Goal: Transaction & Acquisition: Obtain resource

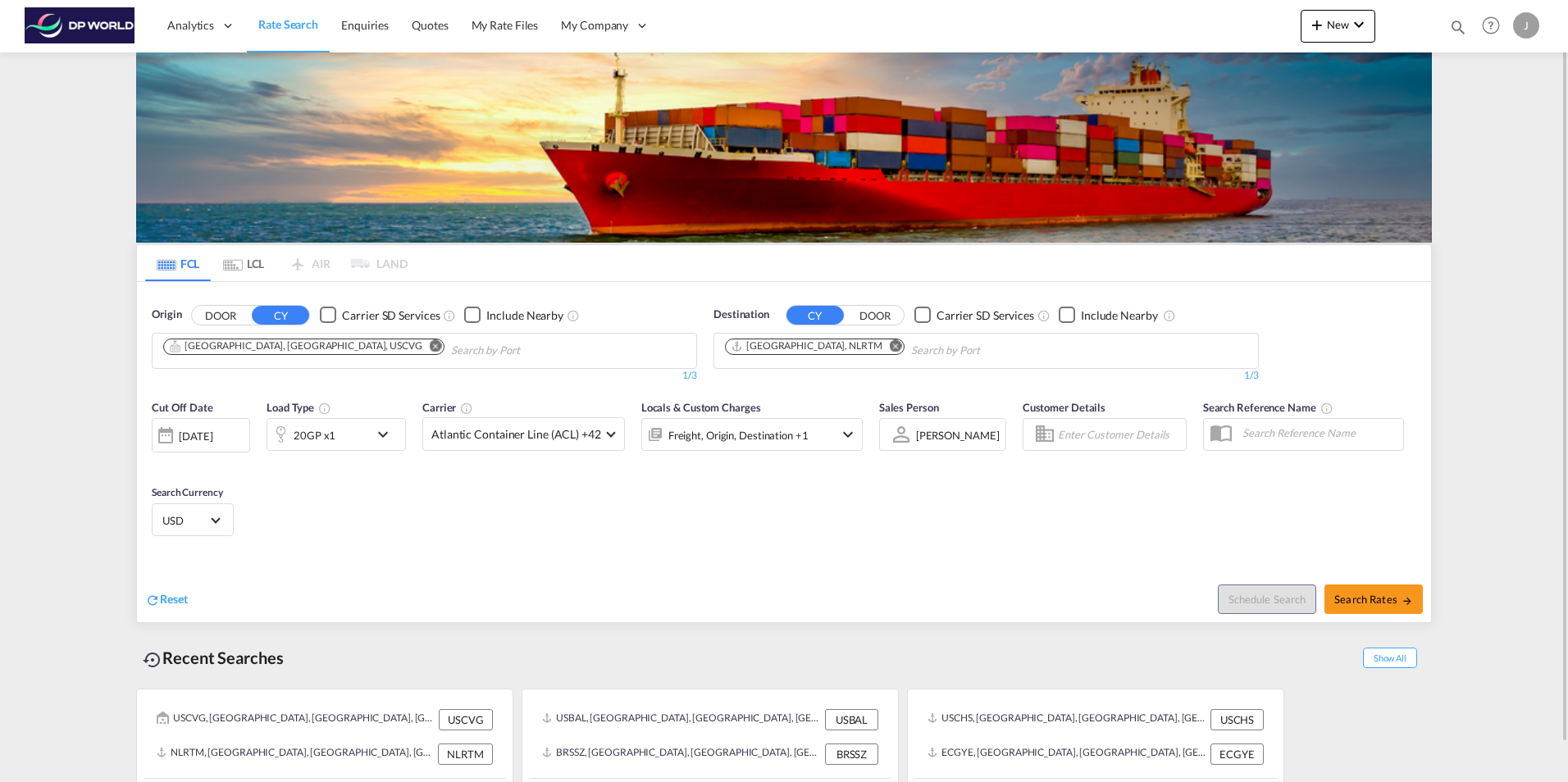
click at [430, 342] on md-icon "Remove" at bounding box center [436, 345] width 12 height 12
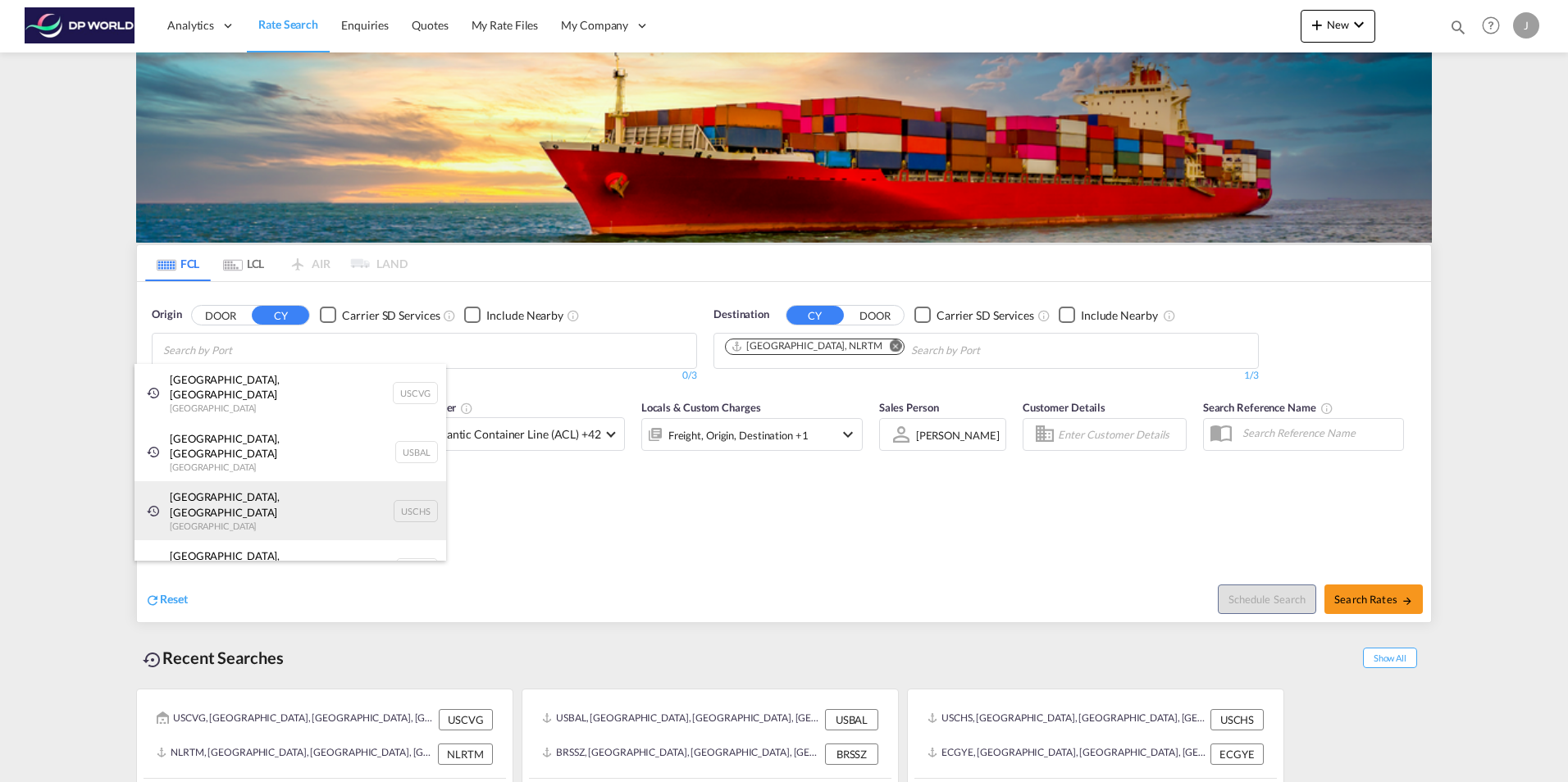
click at [231, 482] on div "[GEOGRAPHIC_DATA], [GEOGRAPHIC_DATA] United States USCHS" at bounding box center [290, 511] width 311 height 59
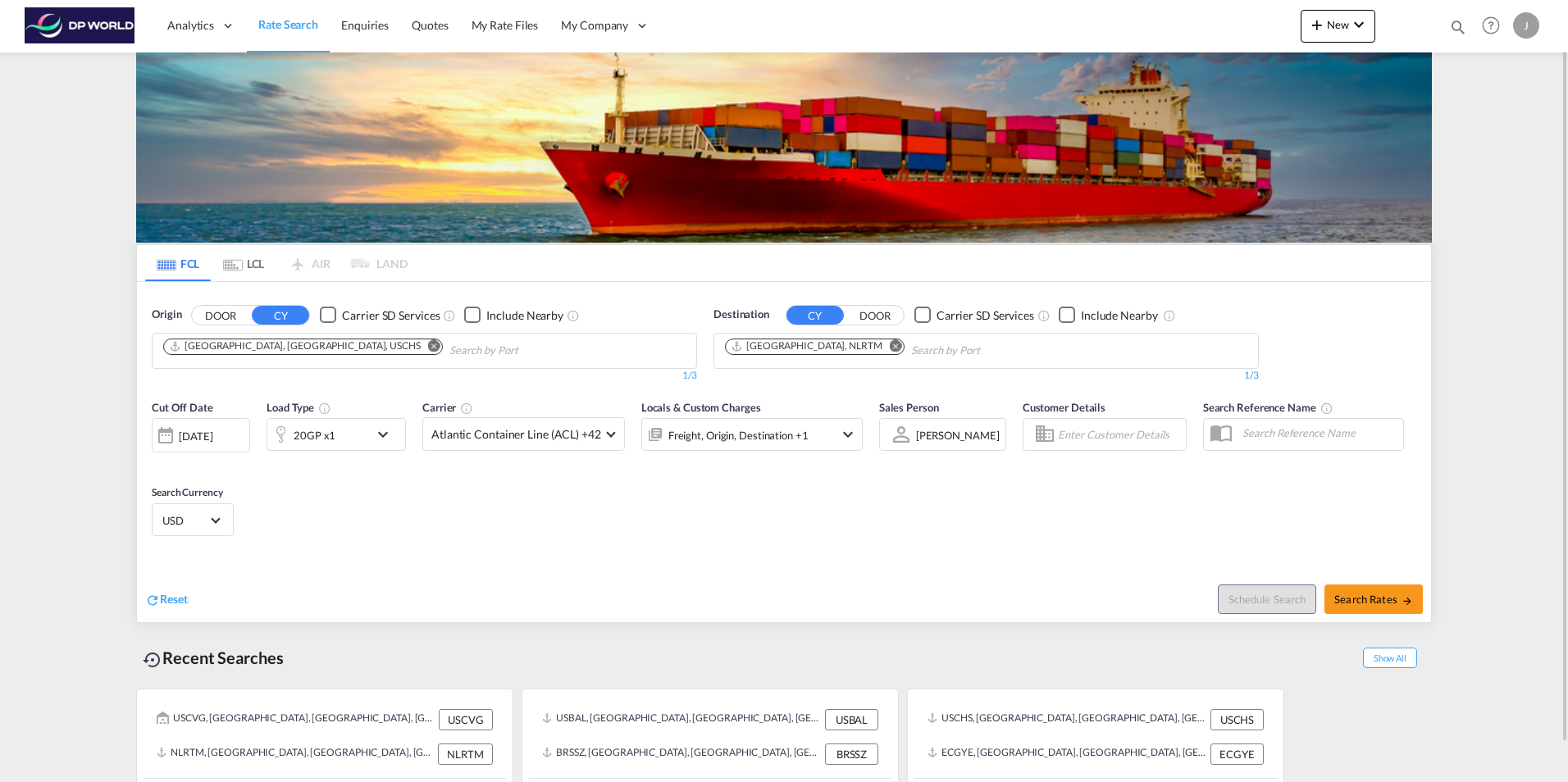
click at [890, 344] on md-icon "Remove" at bounding box center [896, 345] width 12 height 12
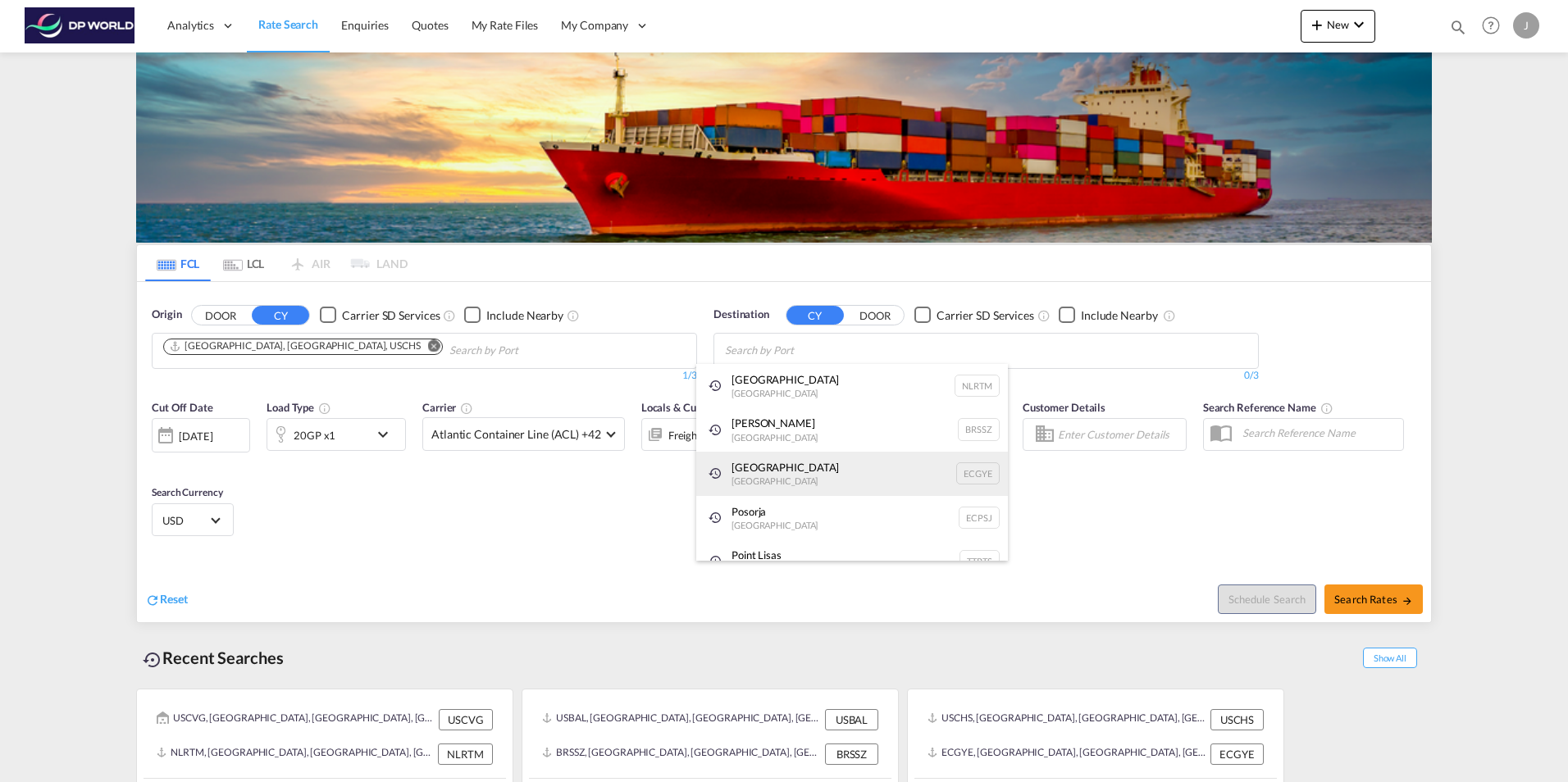
click at [750, 465] on div "Guayaquil Ecuador ECGYE" at bounding box center [852, 474] width 311 height 44
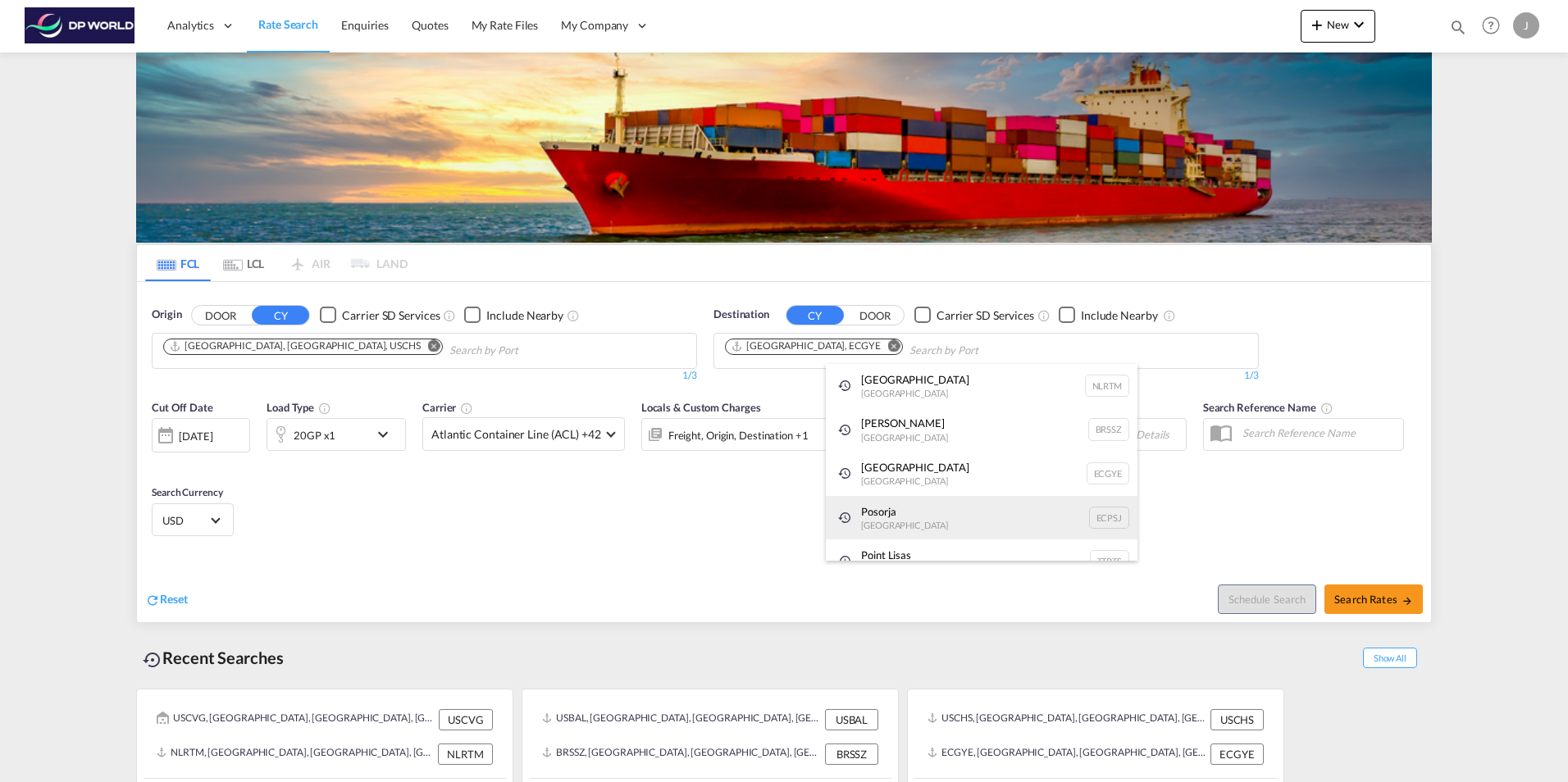
click at [864, 515] on div "Posorja Ecuador ECPSJ" at bounding box center [982, 518] width 311 height 44
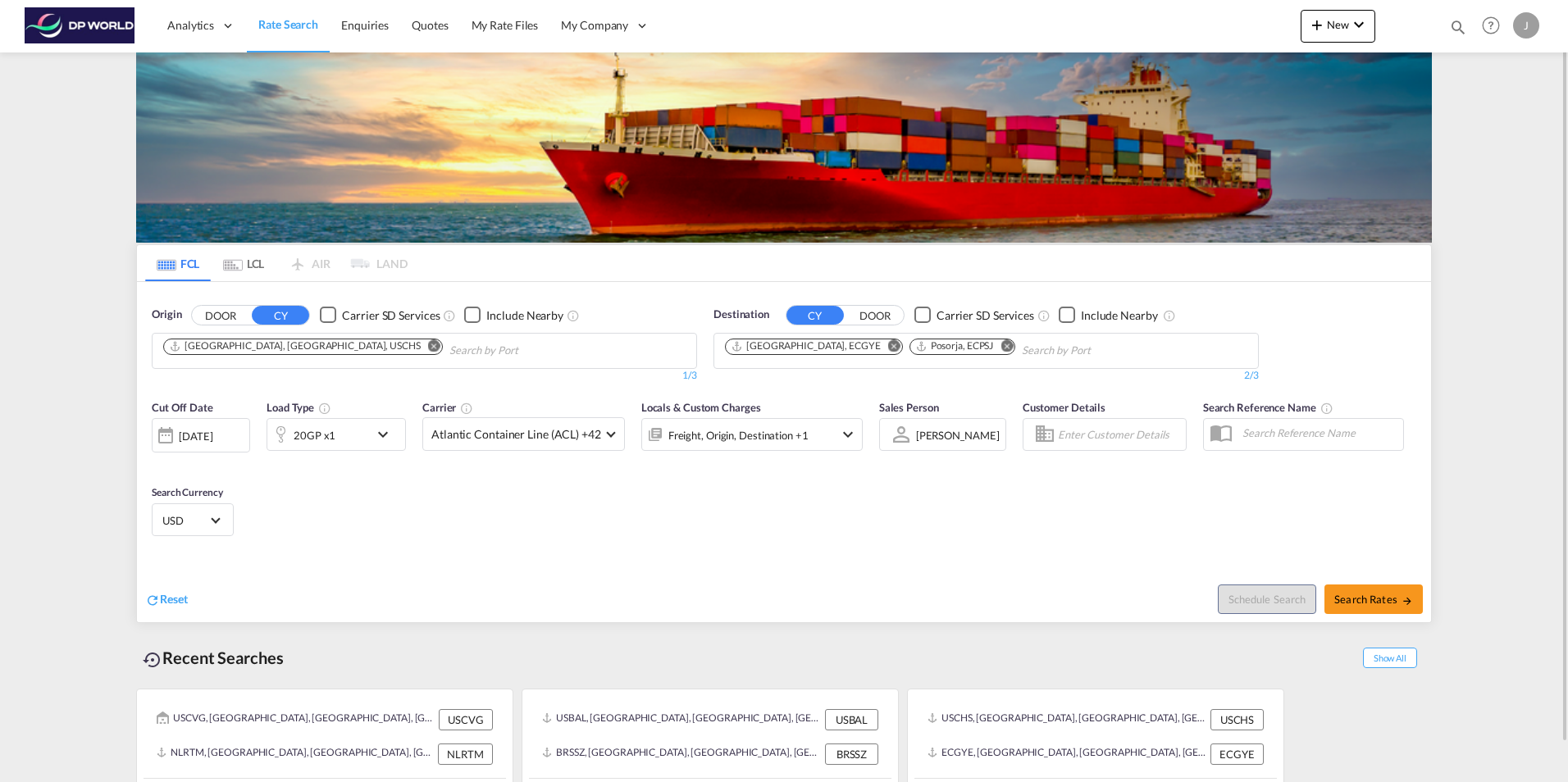
click at [170, 436] on div at bounding box center [165, 436] width 26 height 33
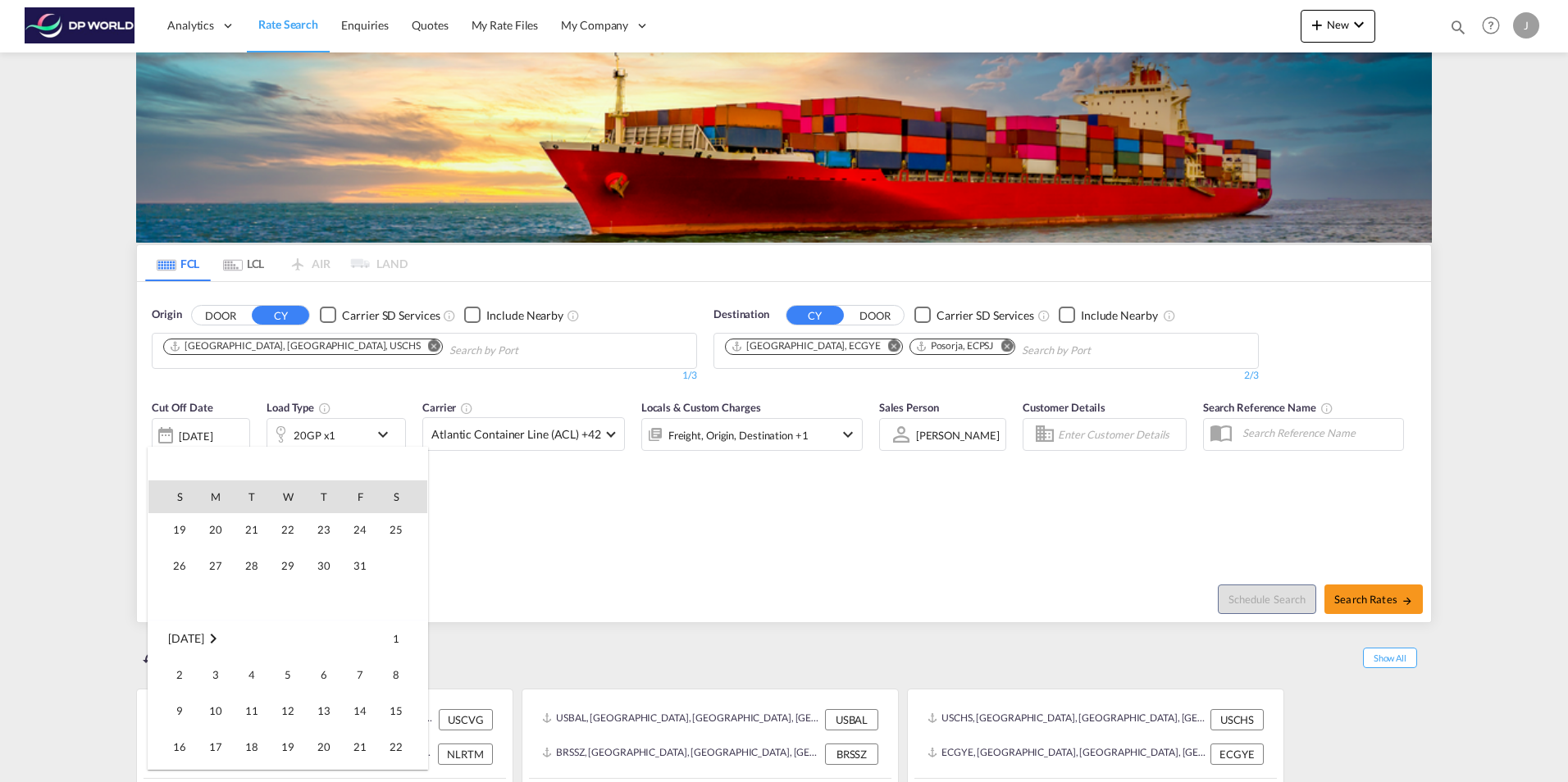
scroll to position [599, 0]
click at [210, 653] on span "13" at bounding box center [215, 658] width 33 height 33
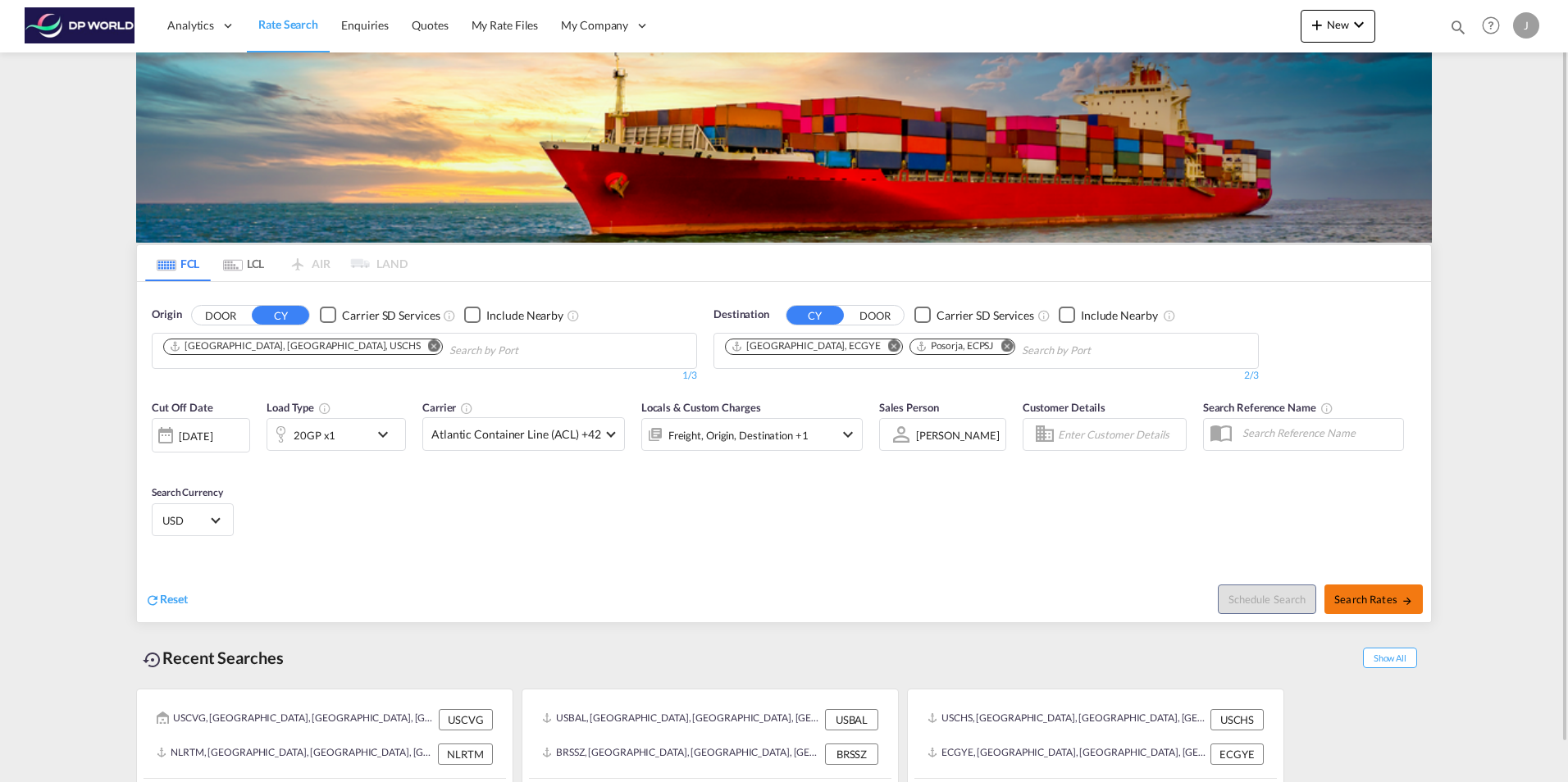
click at [1388, 599] on span "Search Rates" at bounding box center [1373, 599] width 79 height 13
type input "USCHS to ECGYE,ECPSJ / 13 Oct 2025"
